Goal: Information Seeking & Learning: Check status

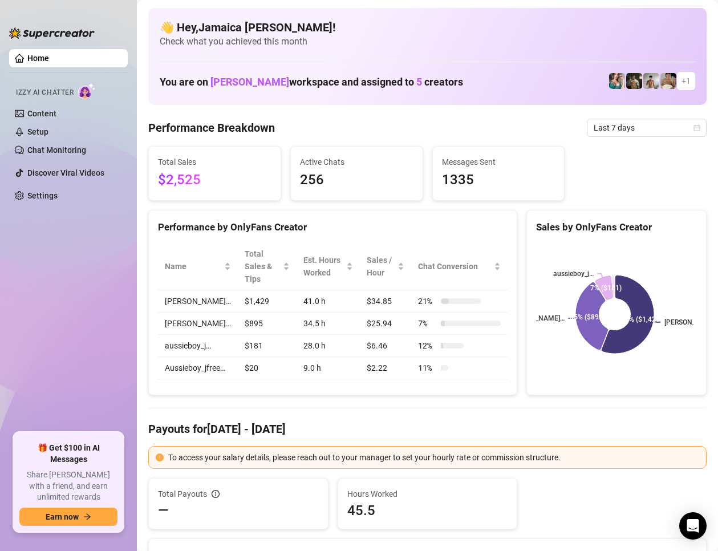
click at [615, 119] on span "Last 7 days" at bounding box center [646, 127] width 106 height 17
drag, startPoint x: 518, startPoint y: 124, endPoint x: 527, endPoint y: 172, distance: 48.2
click at [519, 125] on div "Performance Breakdown Last 7 days" at bounding box center [427, 128] width 558 height 18
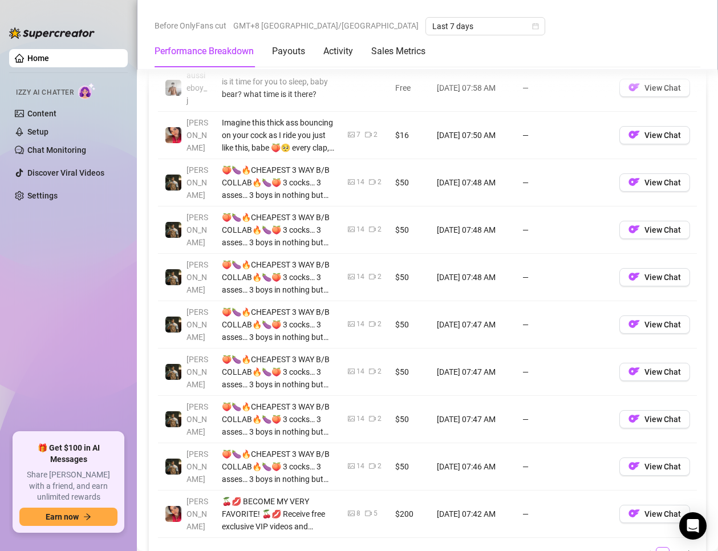
scroll to position [912, 0]
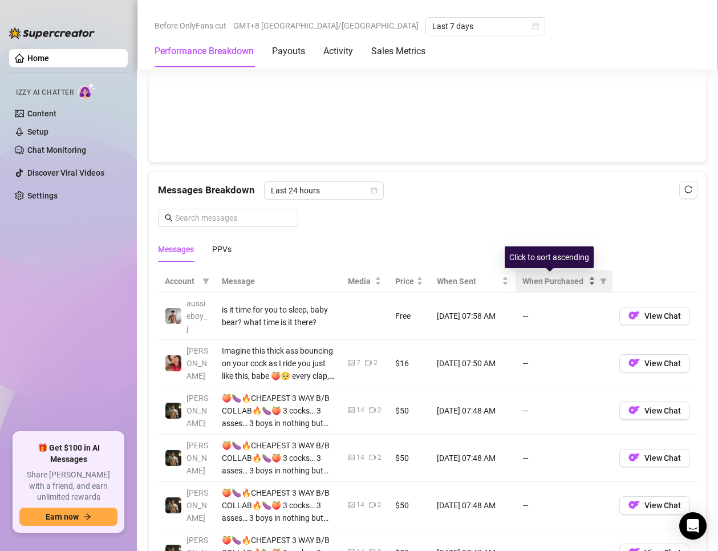
click at [542, 280] on span "When Purchased" at bounding box center [554, 281] width 64 height 13
click at [600, 280] on icon "filter" at bounding box center [603, 281] width 7 height 7
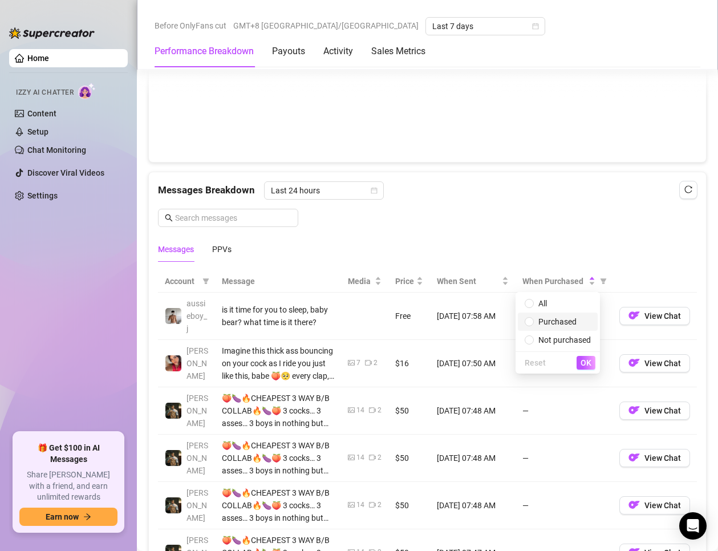
click at [558, 322] on span "Purchased" at bounding box center [557, 321] width 38 height 9
radio input "true"
click at [584, 363] on span "OK" at bounding box center [585, 362] width 11 height 9
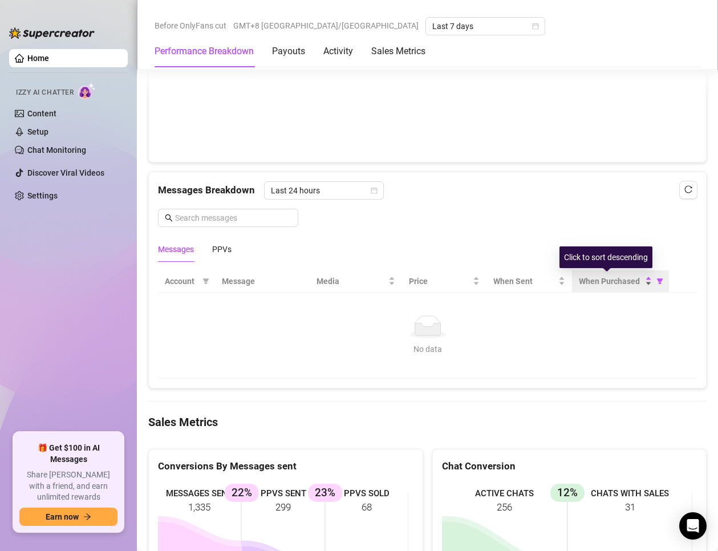
click at [592, 283] on span "When Purchased" at bounding box center [611, 281] width 64 height 13
click at [640, 278] on div "When Purchased" at bounding box center [615, 281] width 73 height 13
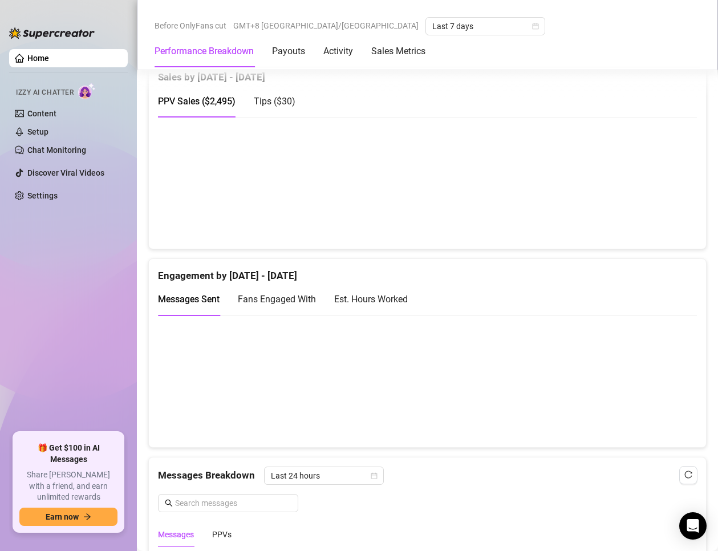
scroll to position [855, 0]
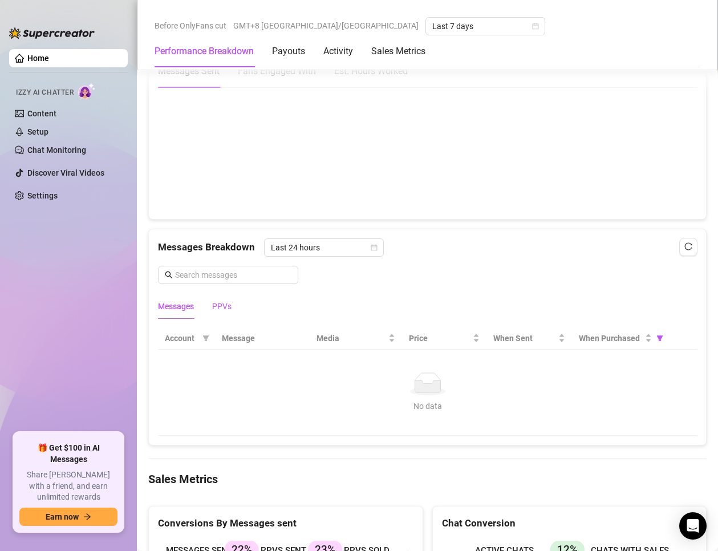
click at [221, 310] on div "PPVs" at bounding box center [221, 306] width 19 height 13
click at [619, 335] on span "When Purchased" at bounding box center [611, 338] width 64 height 13
click at [656, 339] on icon "filter" at bounding box center [659, 338] width 7 height 7
click at [617, 357] on span "All" at bounding box center [614, 360] width 66 height 13
radio input "true"
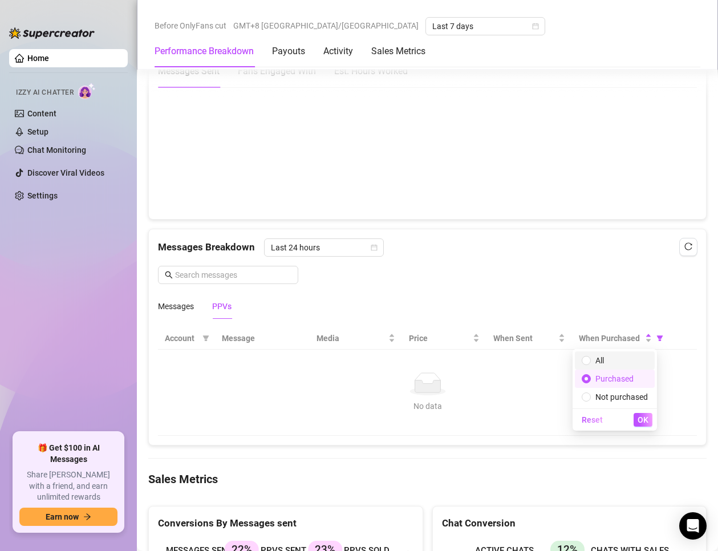
radio input "false"
click at [643, 425] on div "Reset OK" at bounding box center [614, 419] width 84 height 22
click at [645, 417] on span "OK" at bounding box center [642, 419] width 11 height 9
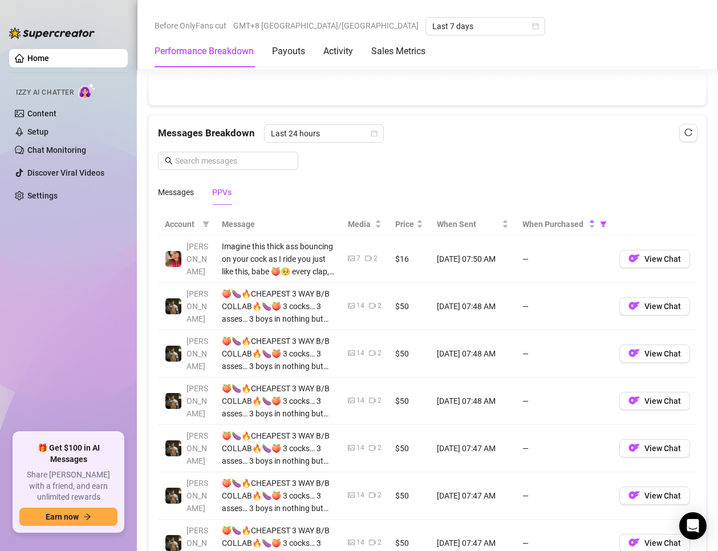
scroll to position [912, 0]
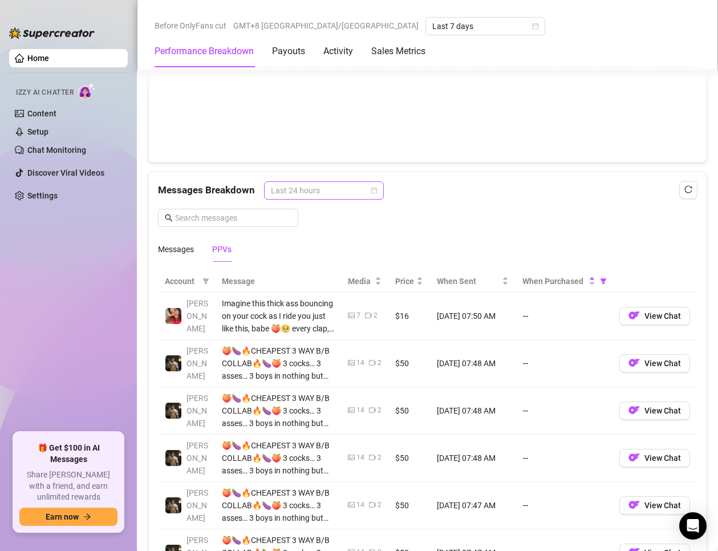
click at [313, 188] on span "Last 24 hours" at bounding box center [324, 190] width 106 height 17
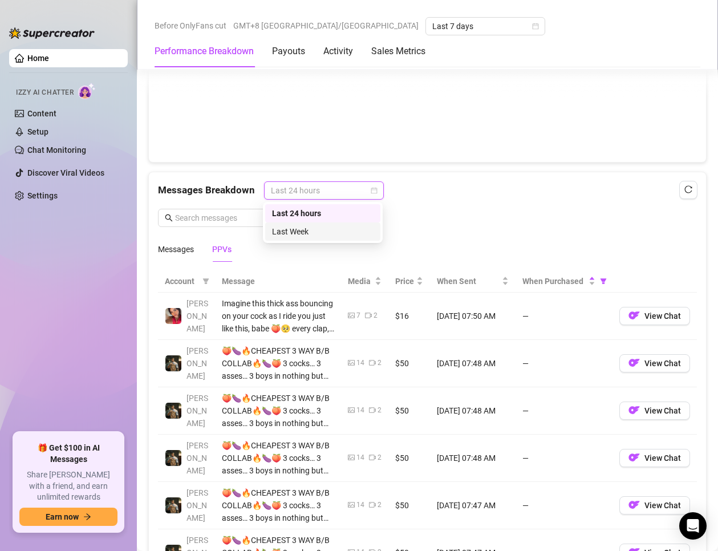
click at [315, 231] on div "Last Week" at bounding box center [322, 231] width 101 height 13
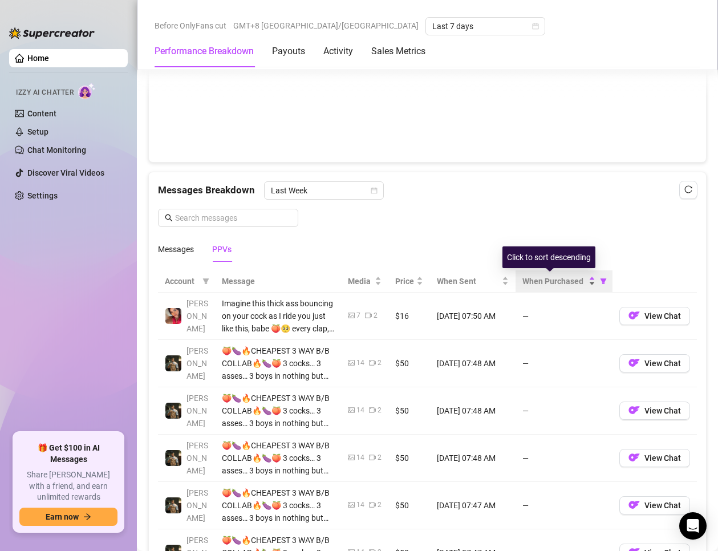
click at [543, 284] on span "When Purchased" at bounding box center [554, 281] width 64 height 13
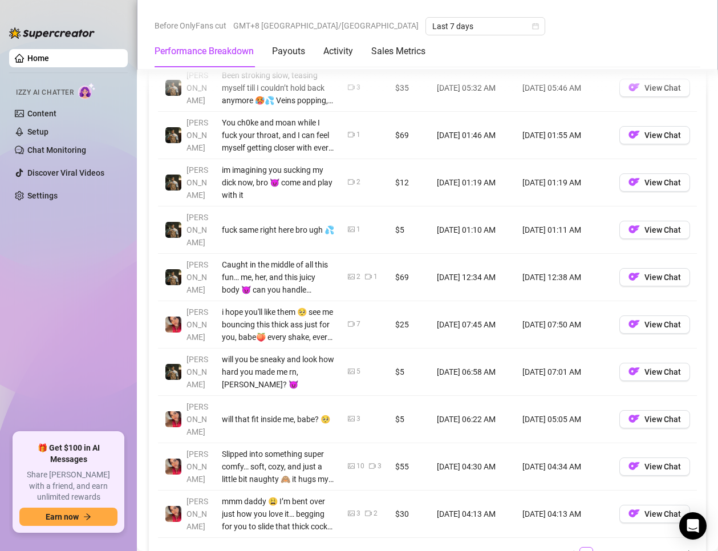
scroll to position [1254, 0]
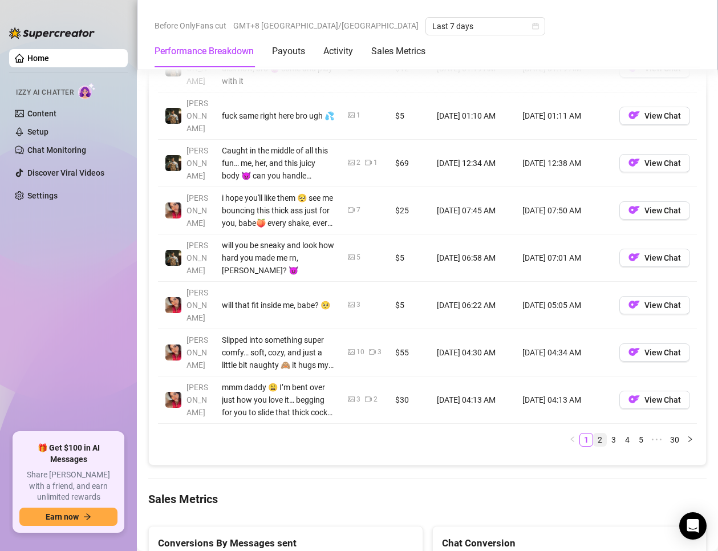
click at [596, 433] on link "2" at bounding box center [599, 439] width 13 height 13
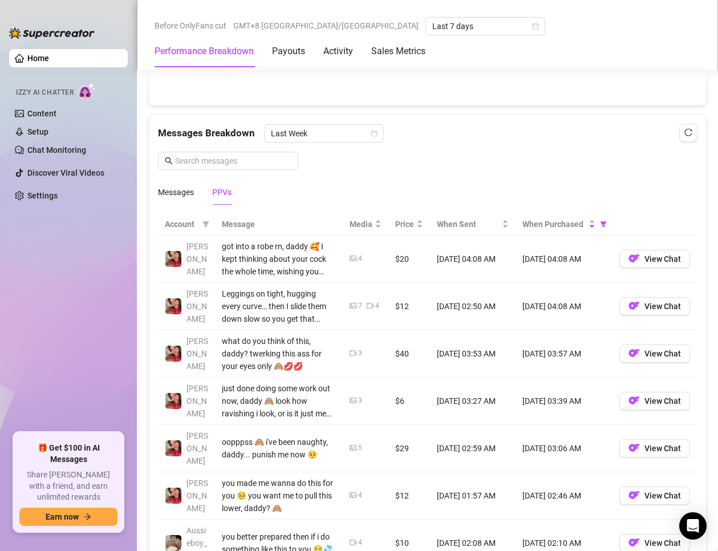
scroll to position [1197, 0]
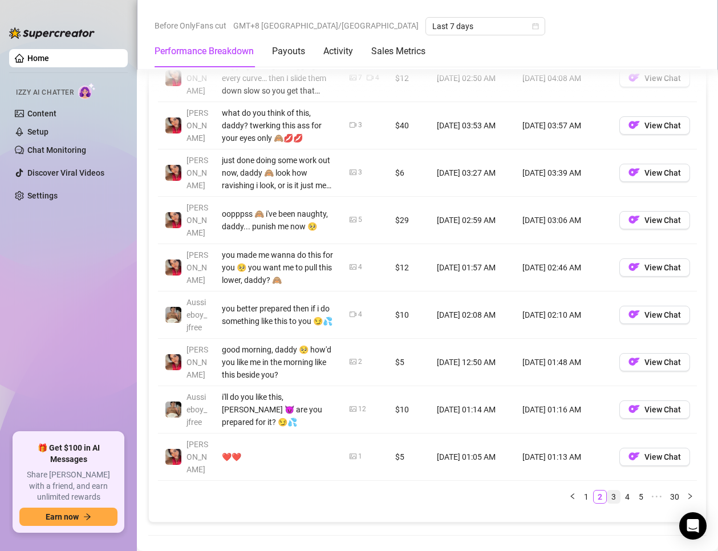
click at [607, 490] on link "3" at bounding box center [613, 496] width 13 height 13
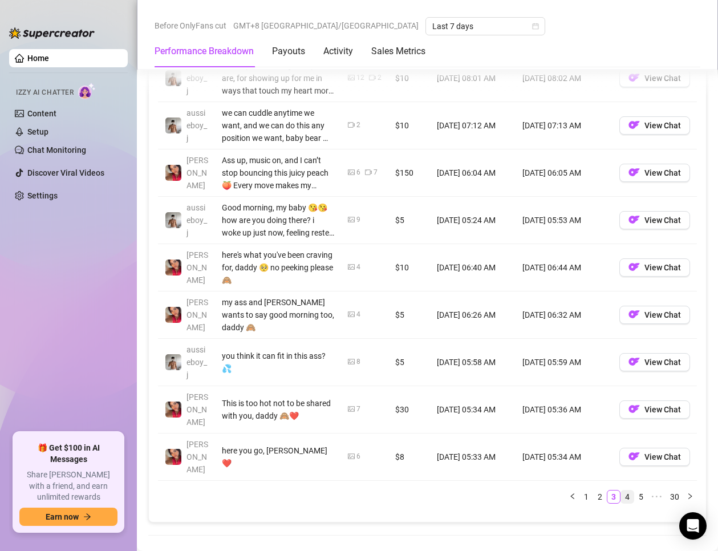
click at [621, 490] on link "4" at bounding box center [627, 496] width 13 height 13
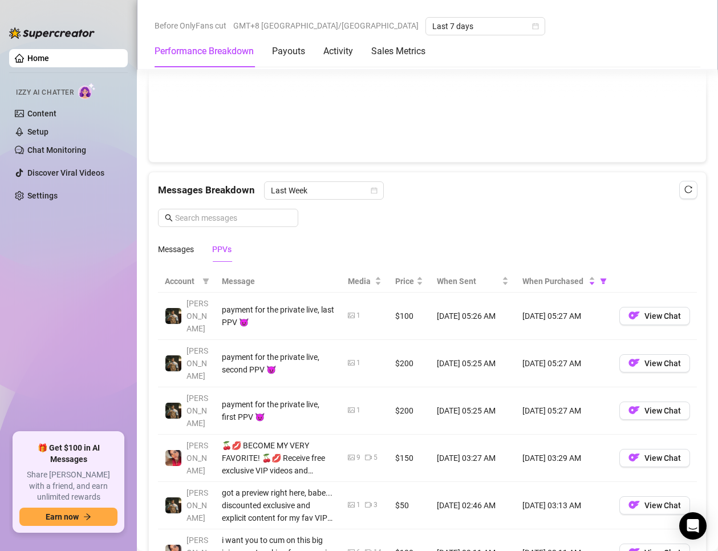
scroll to position [798, 0]
